Goal: Check status: Check status

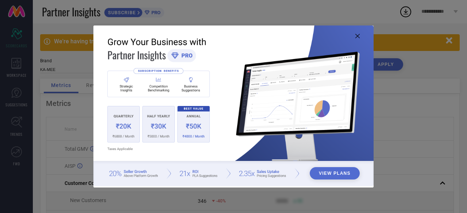
click at [356, 38] on icon at bounding box center [357, 36] width 4 height 4
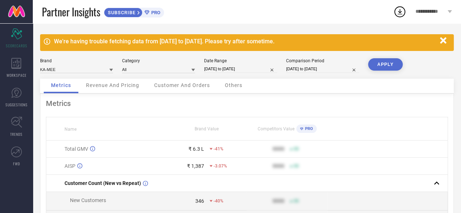
select select "7"
select select "2025"
select select "8"
select select "2025"
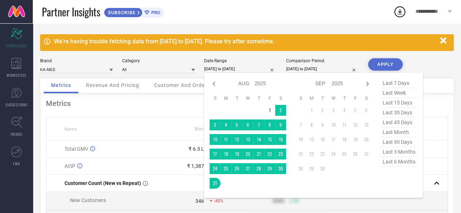
click at [260, 69] on input "[DATE] to [DATE]" at bounding box center [240, 69] width 73 height 8
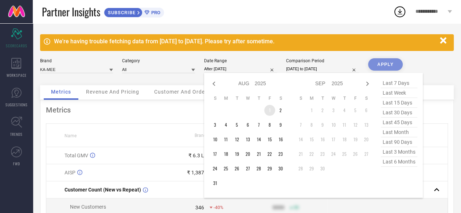
click at [269, 112] on td "1" at bounding box center [269, 110] width 11 height 11
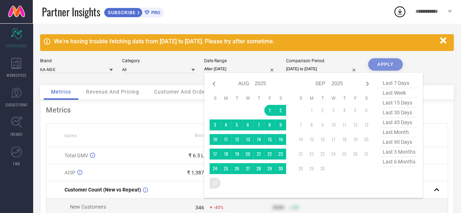
type input "[DATE] to [DATE]"
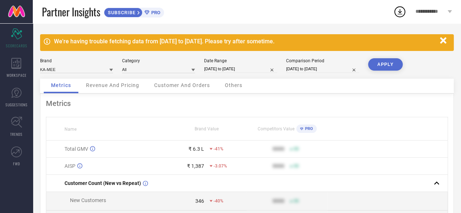
click at [390, 66] on button "APPLY" at bounding box center [385, 64] width 35 height 12
